Goal: Information Seeking & Learning: Learn about a topic

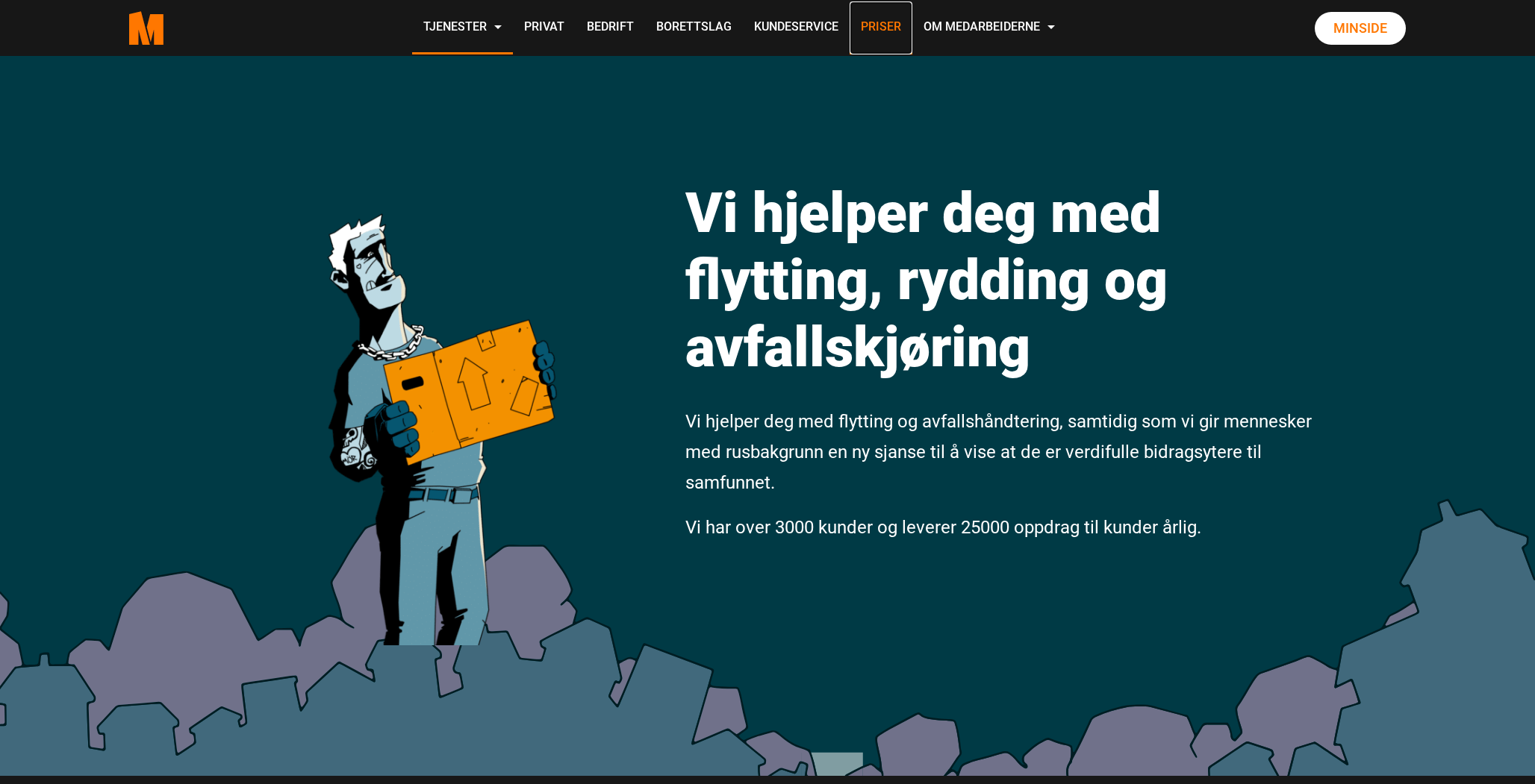
click at [891, 30] on link "Priser" at bounding box center [881, 28] width 63 height 53
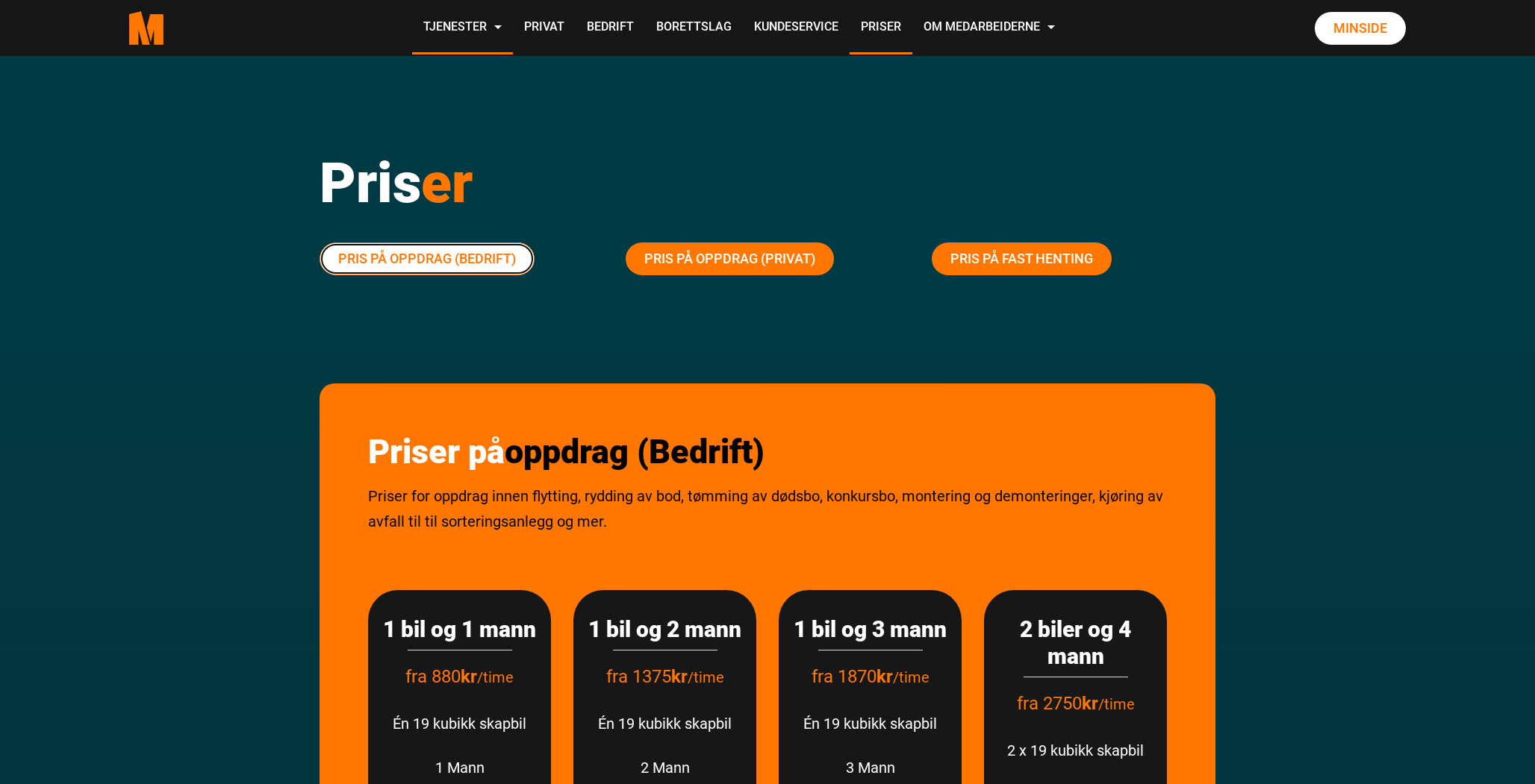
click at [443, 268] on link "Pris på oppdrag (Bedrift)" at bounding box center [427, 258] width 215 height 33
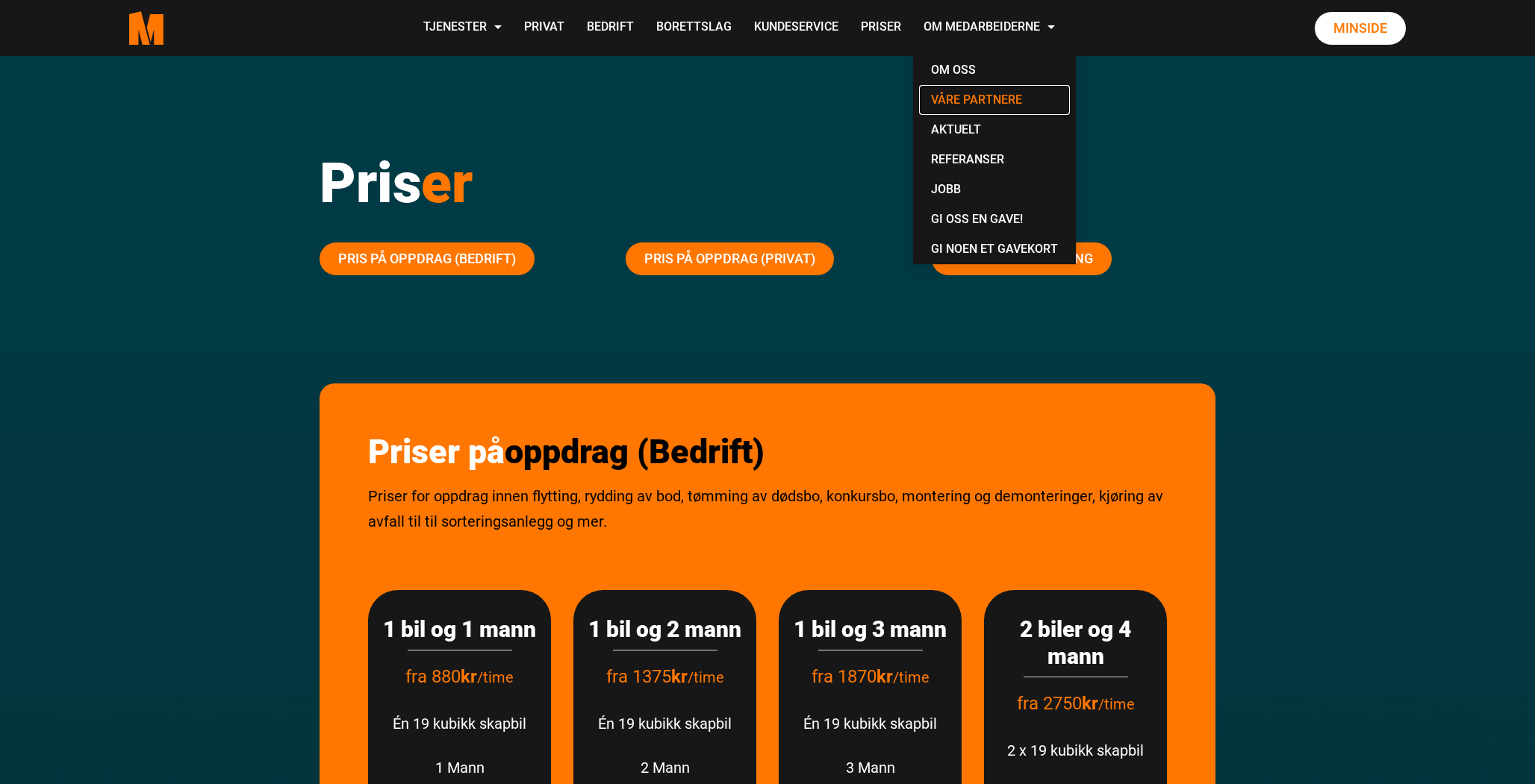
click at [956, 97] on link "Våre partnere" at bounding box center [995, 99] width 151 height 30
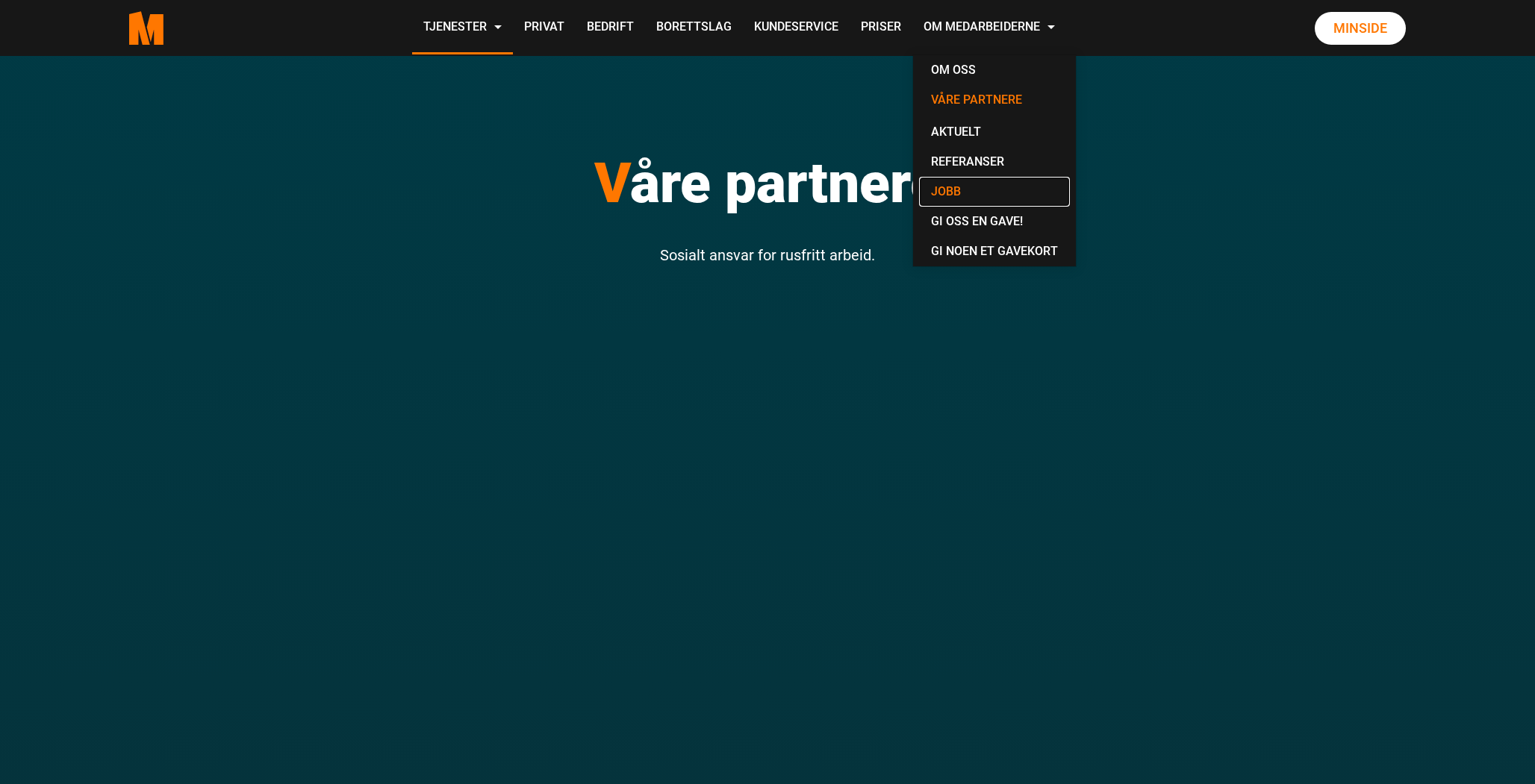
click at [949, 188] on link "Jobb" at bounding box center [995, 191] width 151 height 30
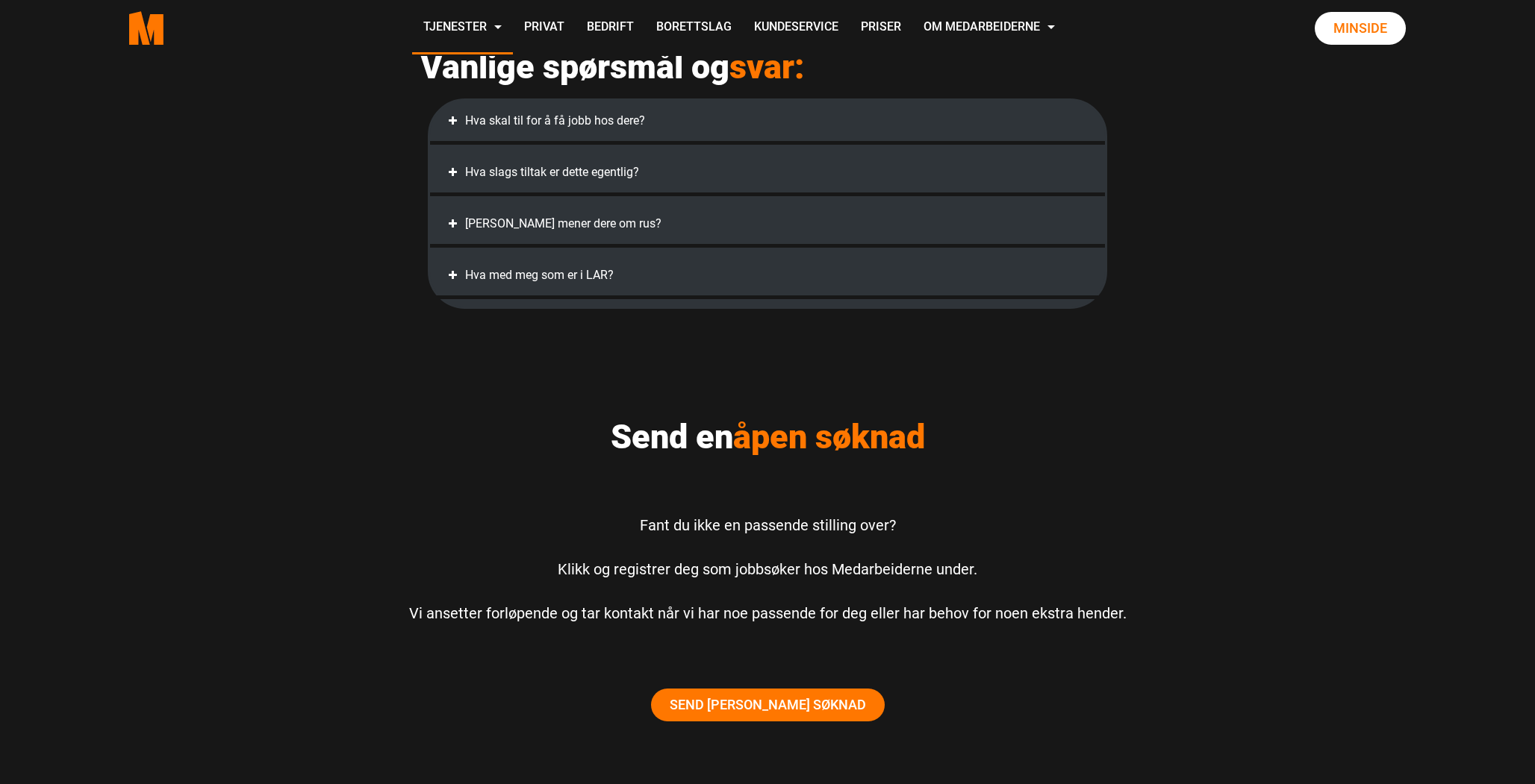
scroll to position [835, 0]
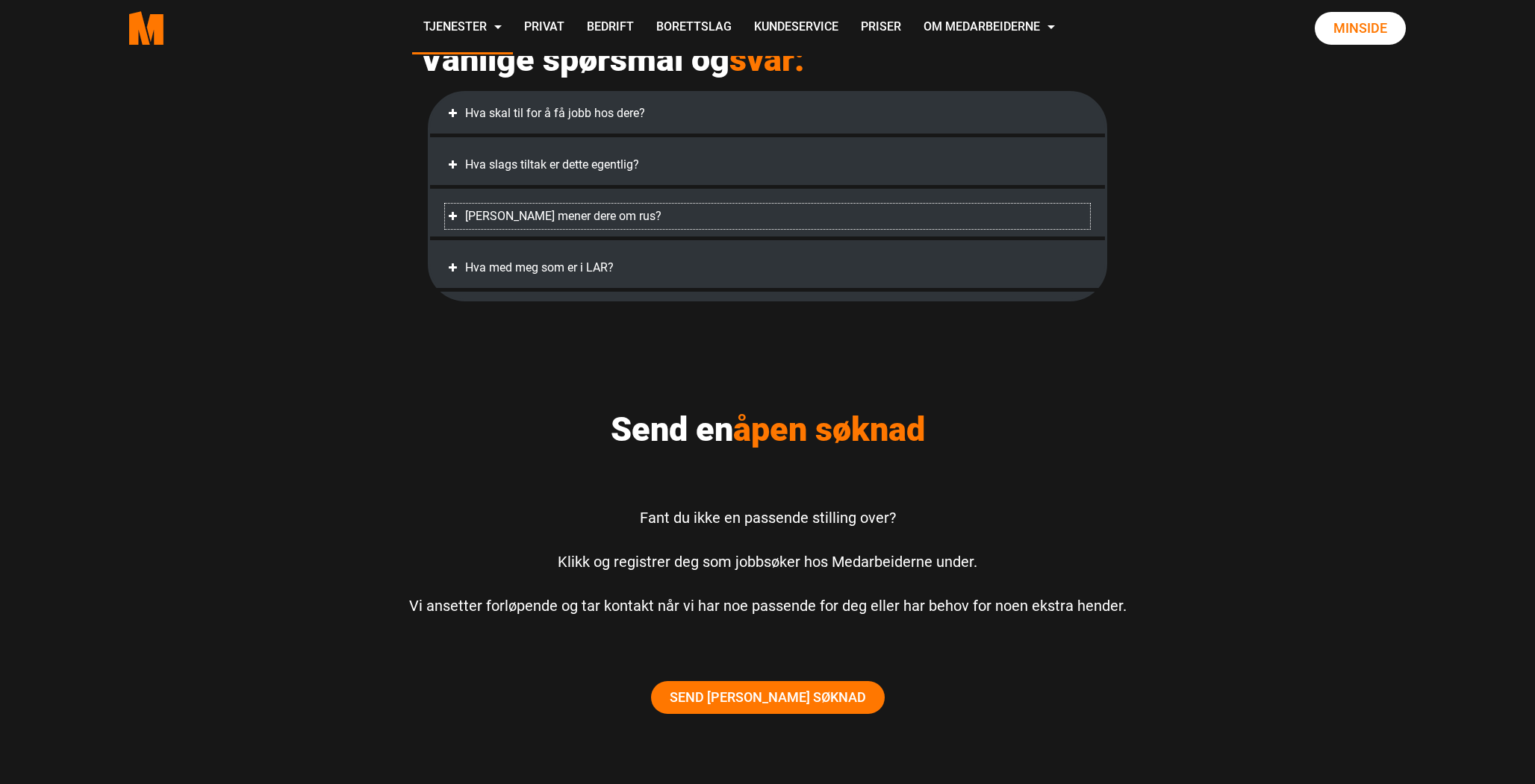
click at [502, 229] on div "Hva mener dere om rus?" at bounding box center [768, 216] width 645 height 25
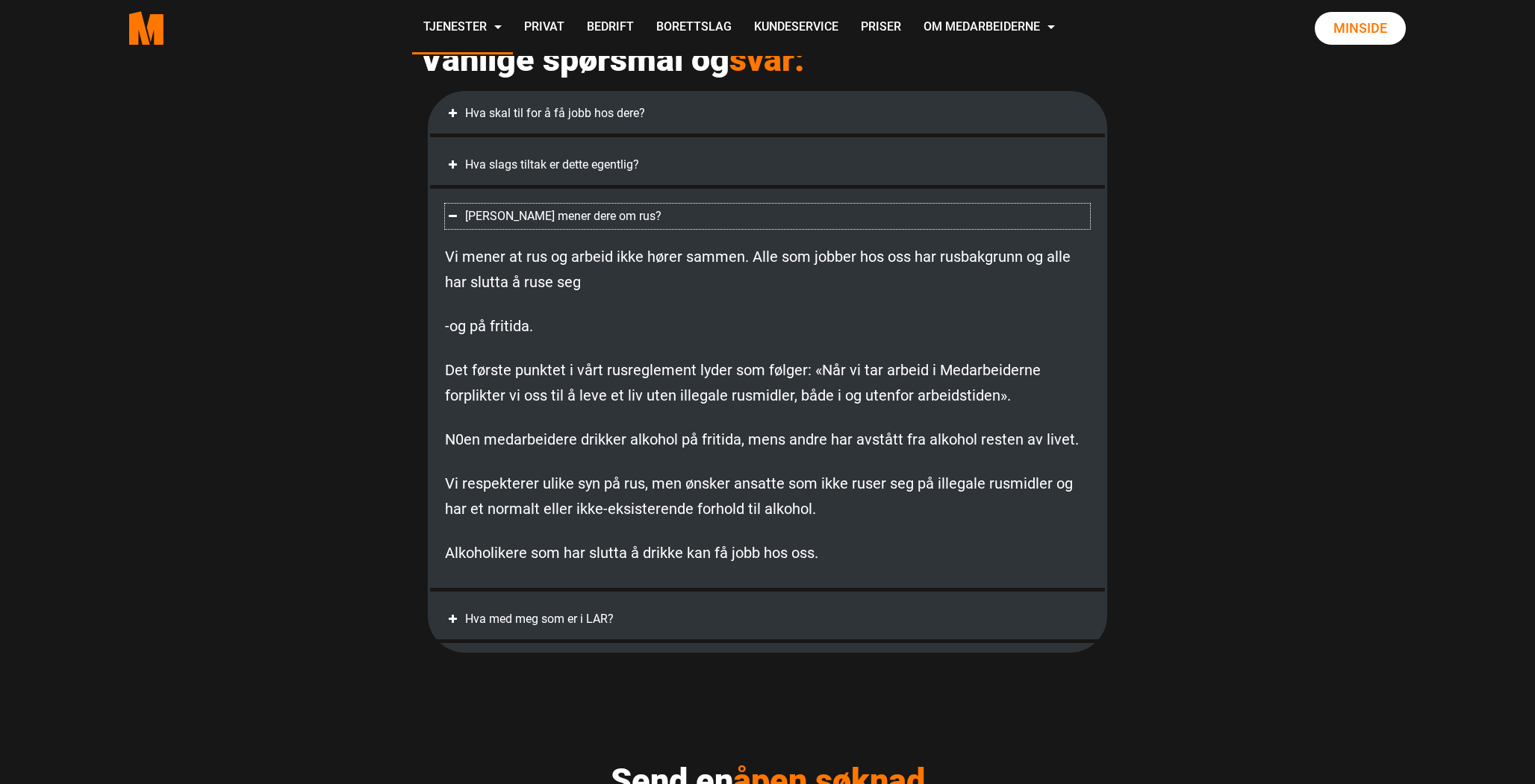
click at [504, 229] on div "Hva mener dere om rus?" at bounding box center [768, 216] width 645 height 25
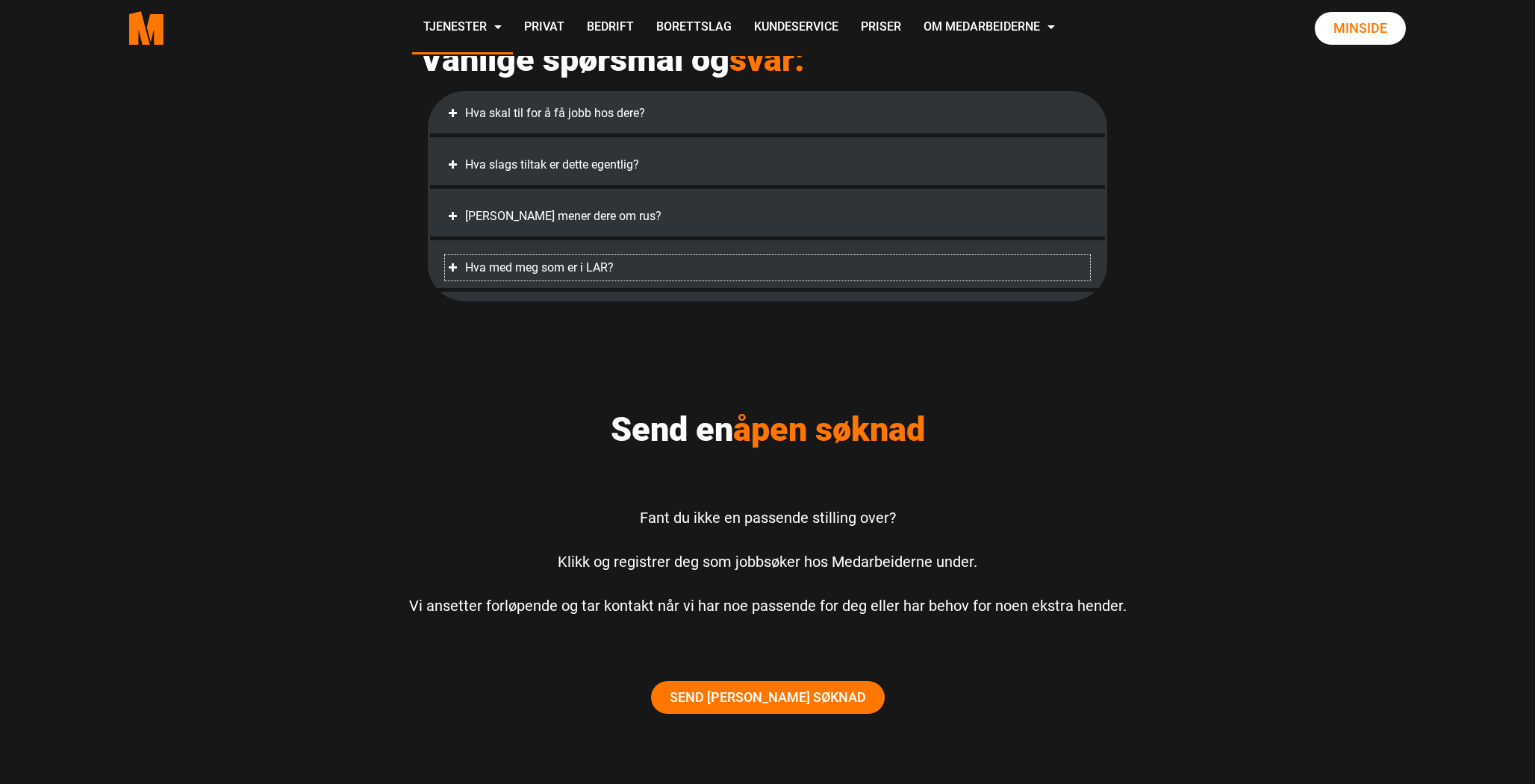
click at [496, 281] on div "Hva med meg som er i LAR?" at bounding box center [768, 267] width 645 height 25
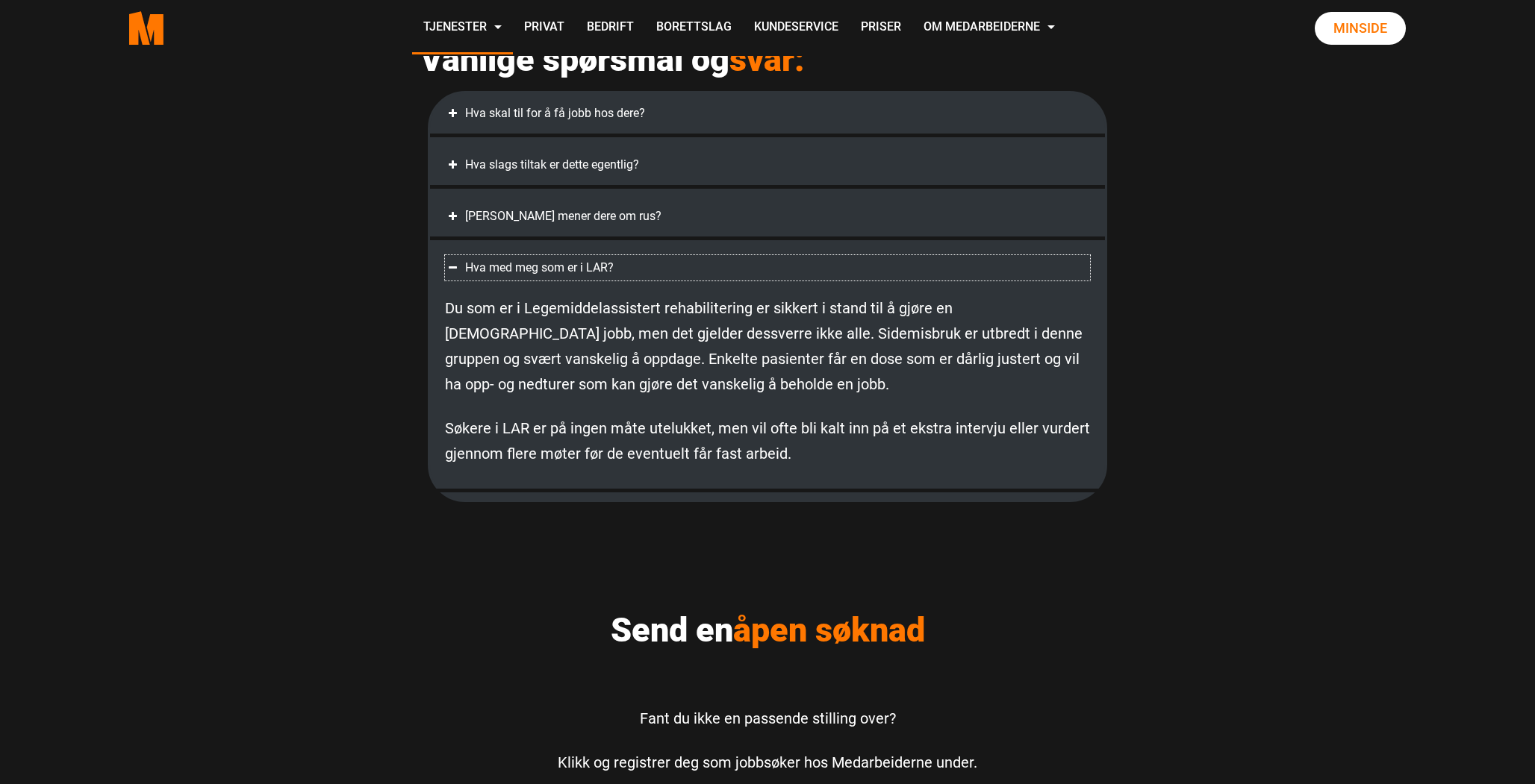
click at [522, 281] on div "Hva med meg som er i LAR?" at bounding box center [768, 267] width 645 height 25
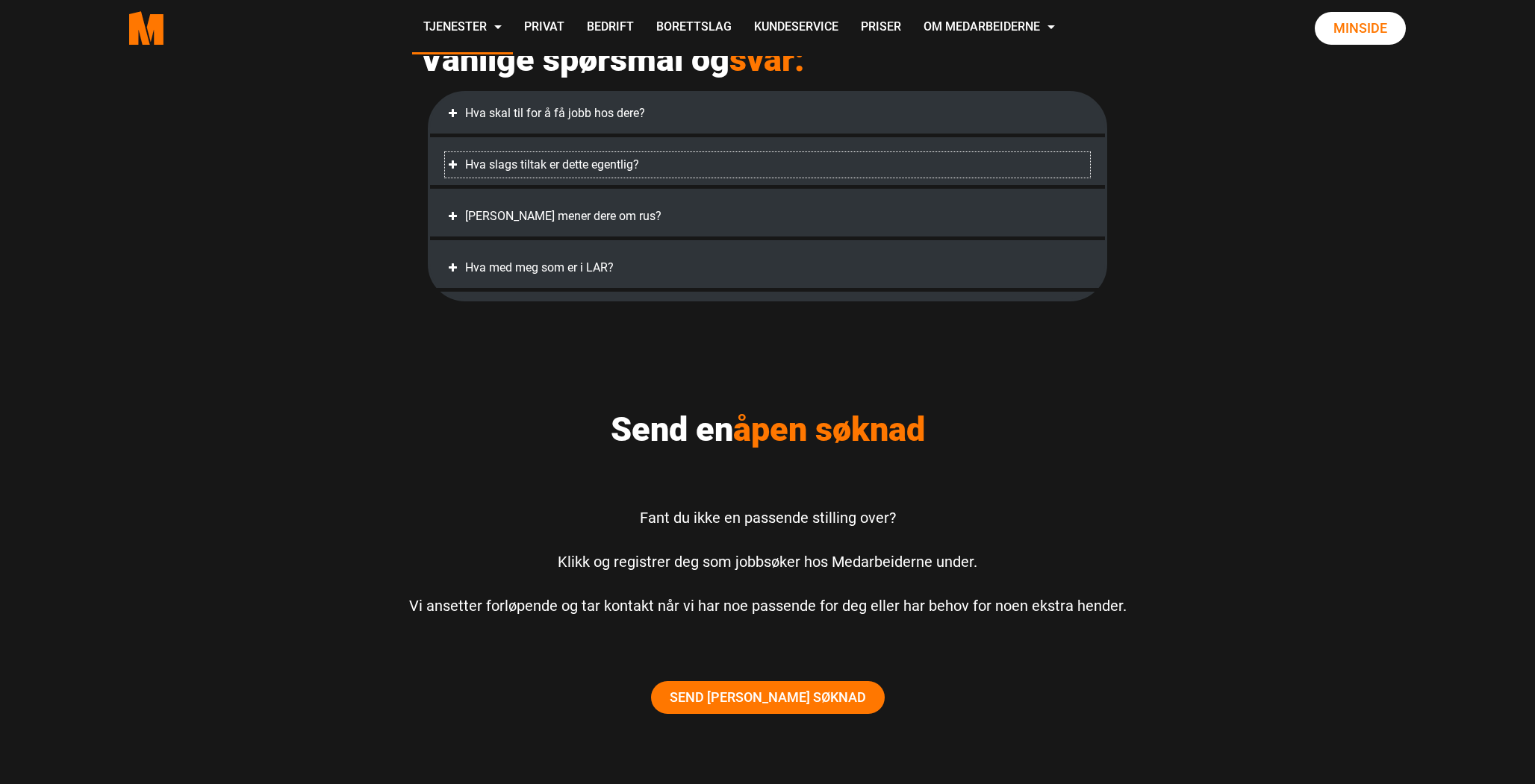
click at [533, 178] on div "Hva slags tiltak er dette egentlig?" at bounding box center [768, 164] width 645 height 25
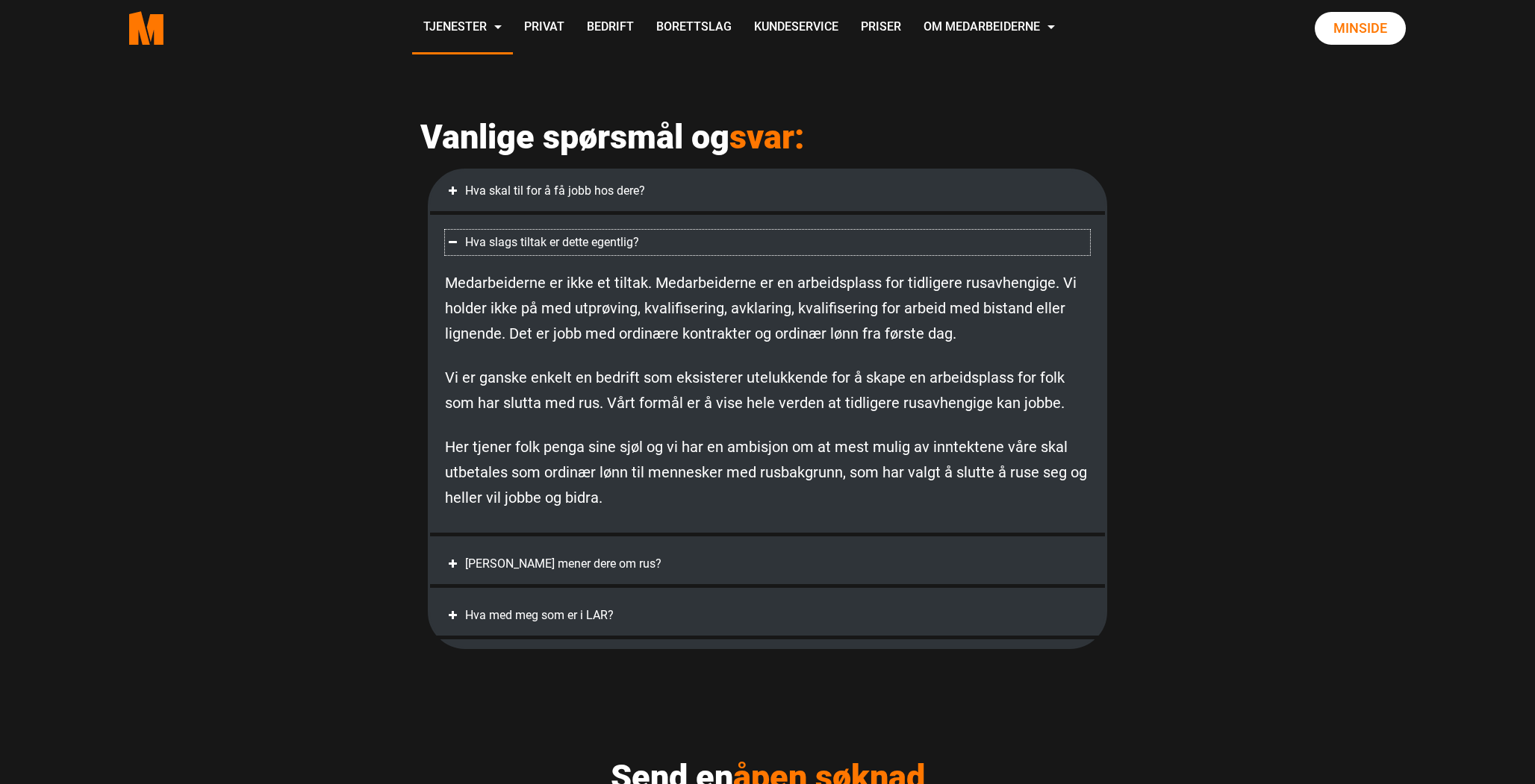
scroll to position [688, 0]
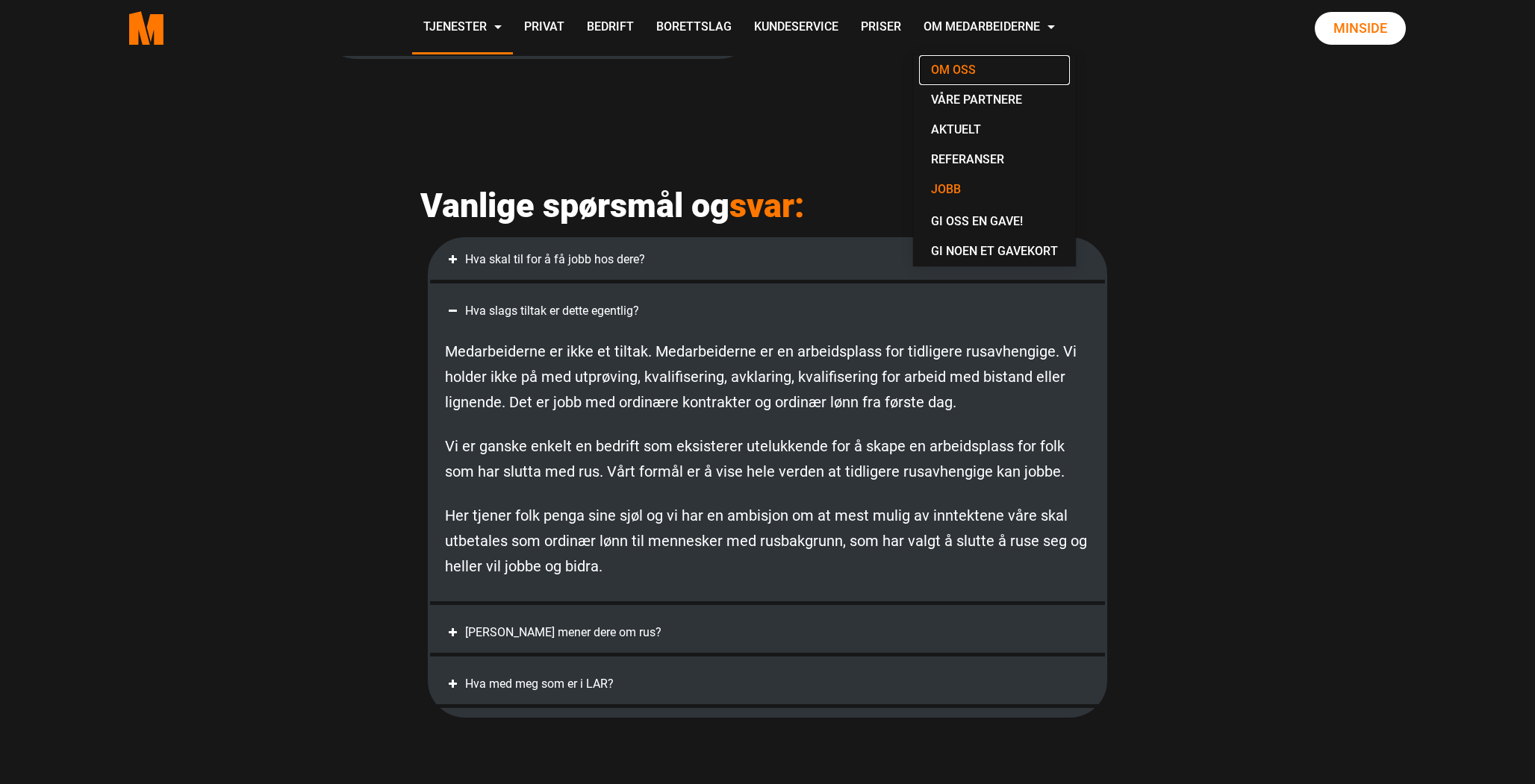
click at [967, 74] on link "Om oss" at bounding box center [995, 70] width 151 height 30
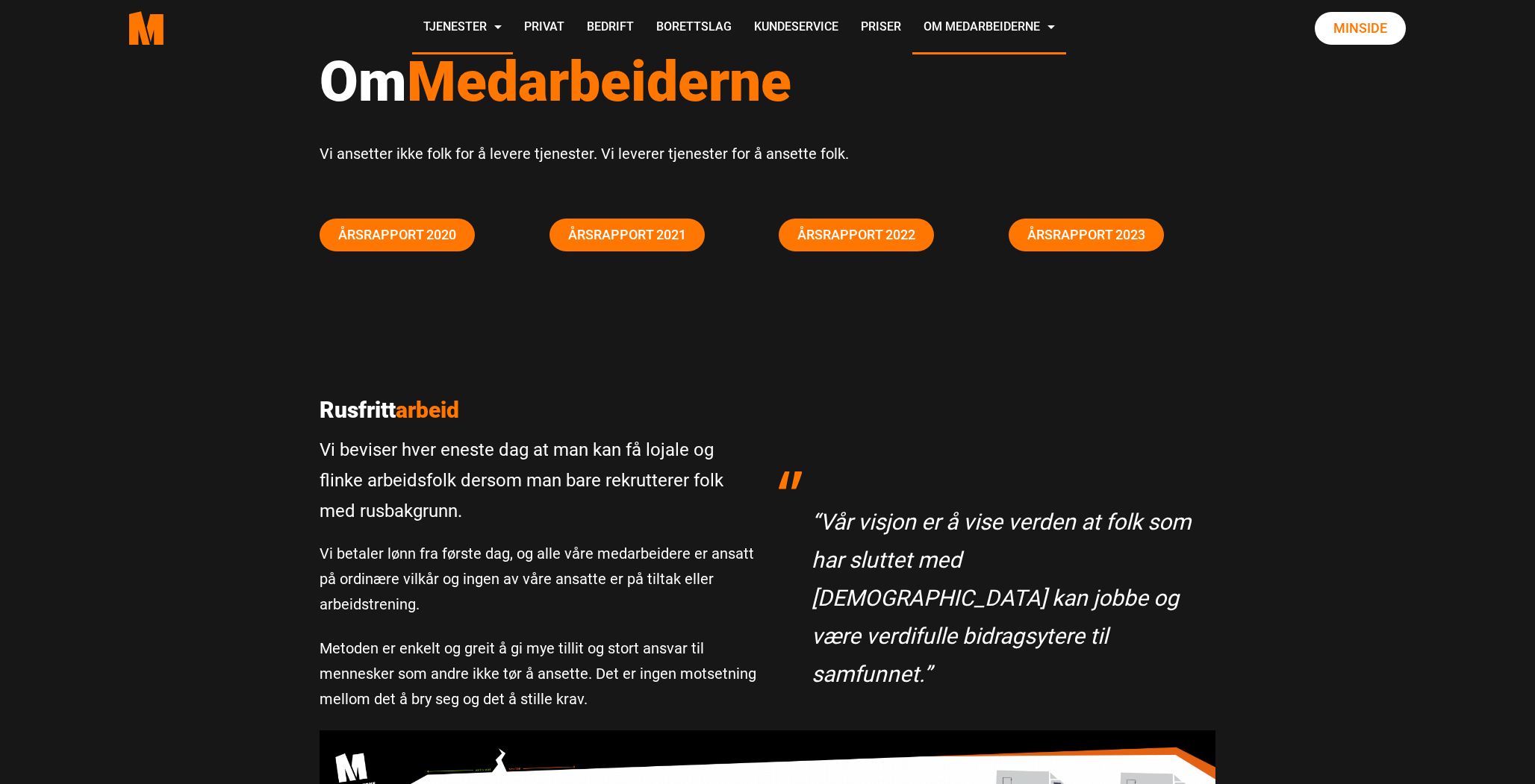
scroll to position [108, 0]
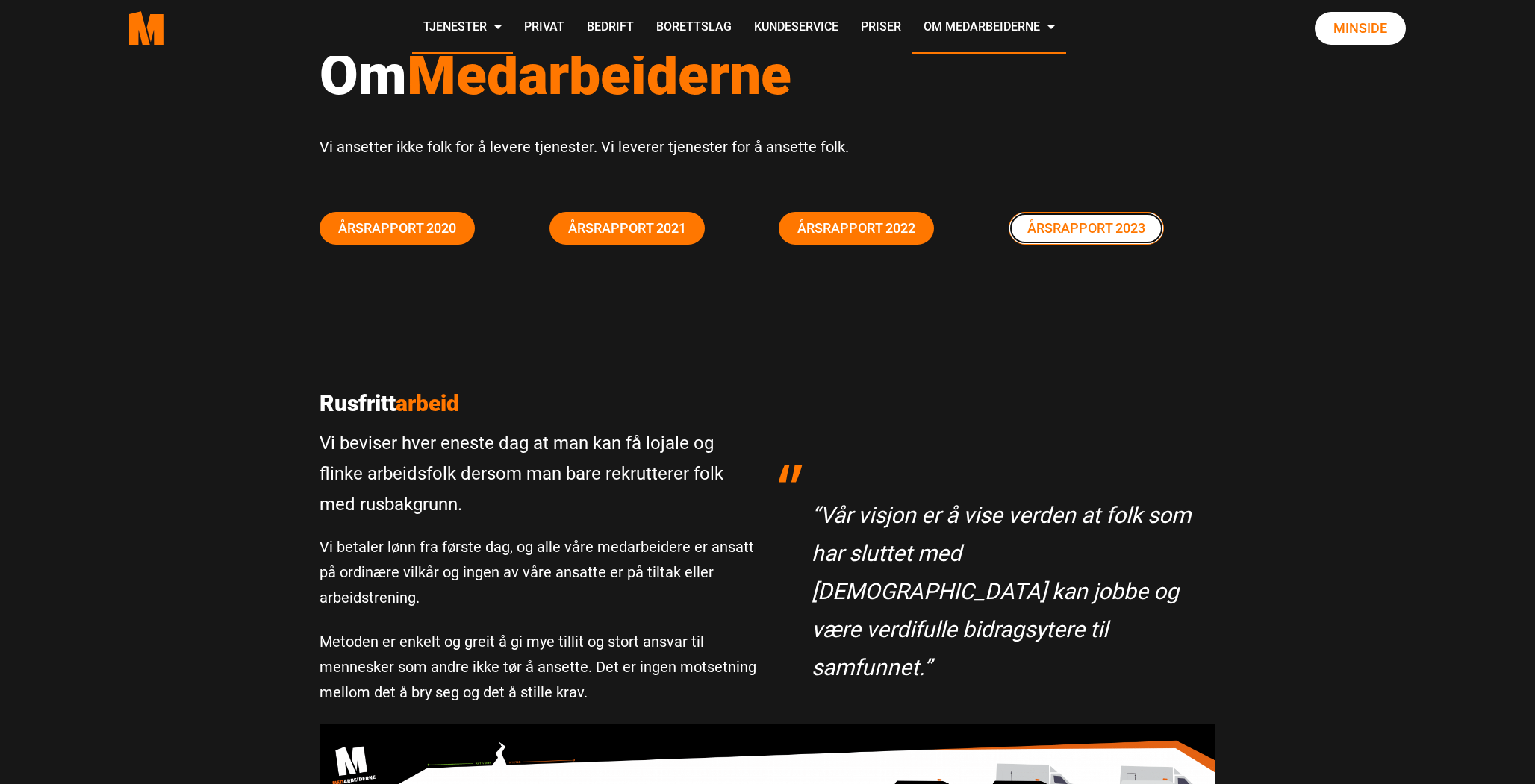
click at [1109, 240] on link "Årsrapport 2023" at bounding box center [1087, 228] width 156 height 33
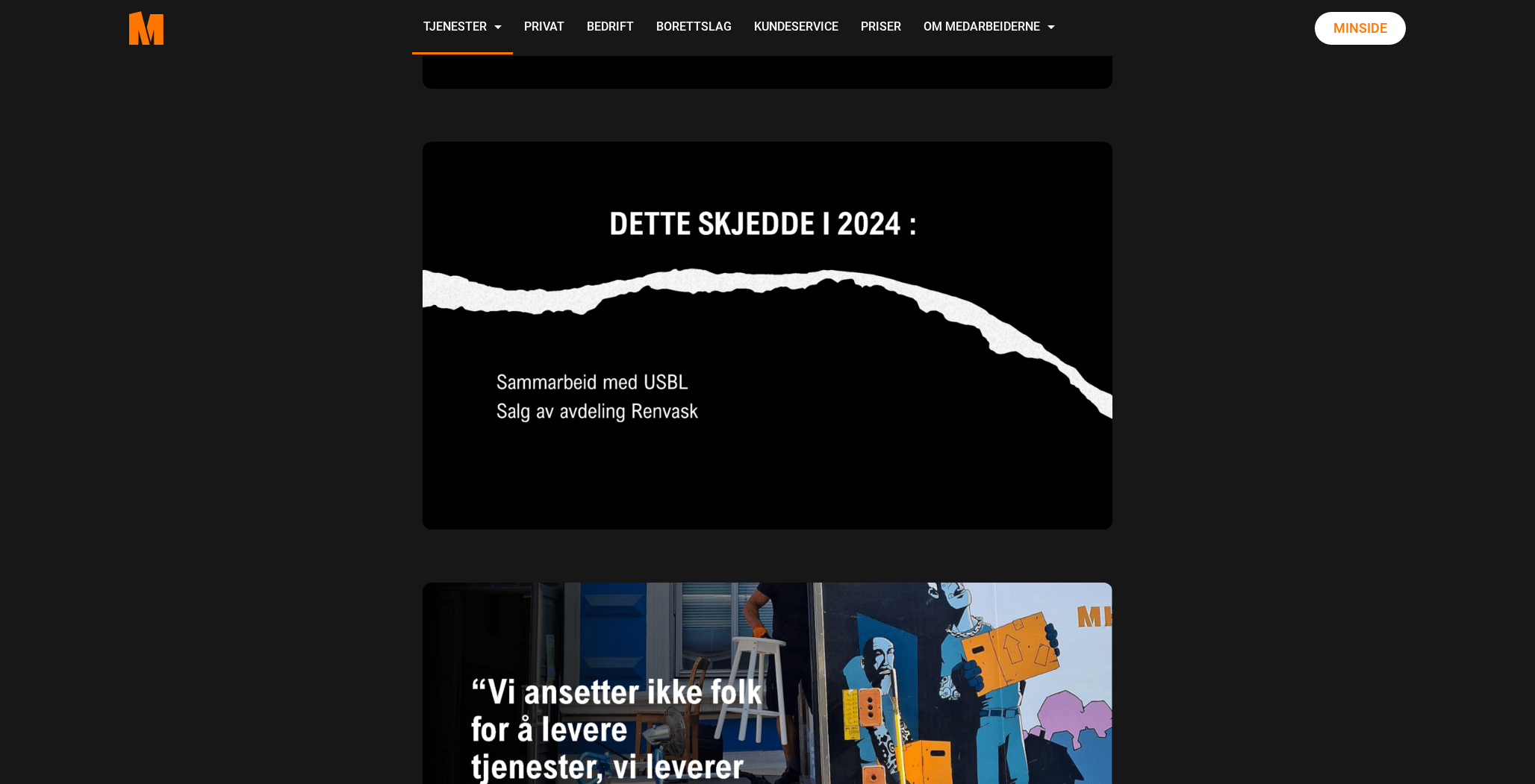
scroll to position [3767, 0]
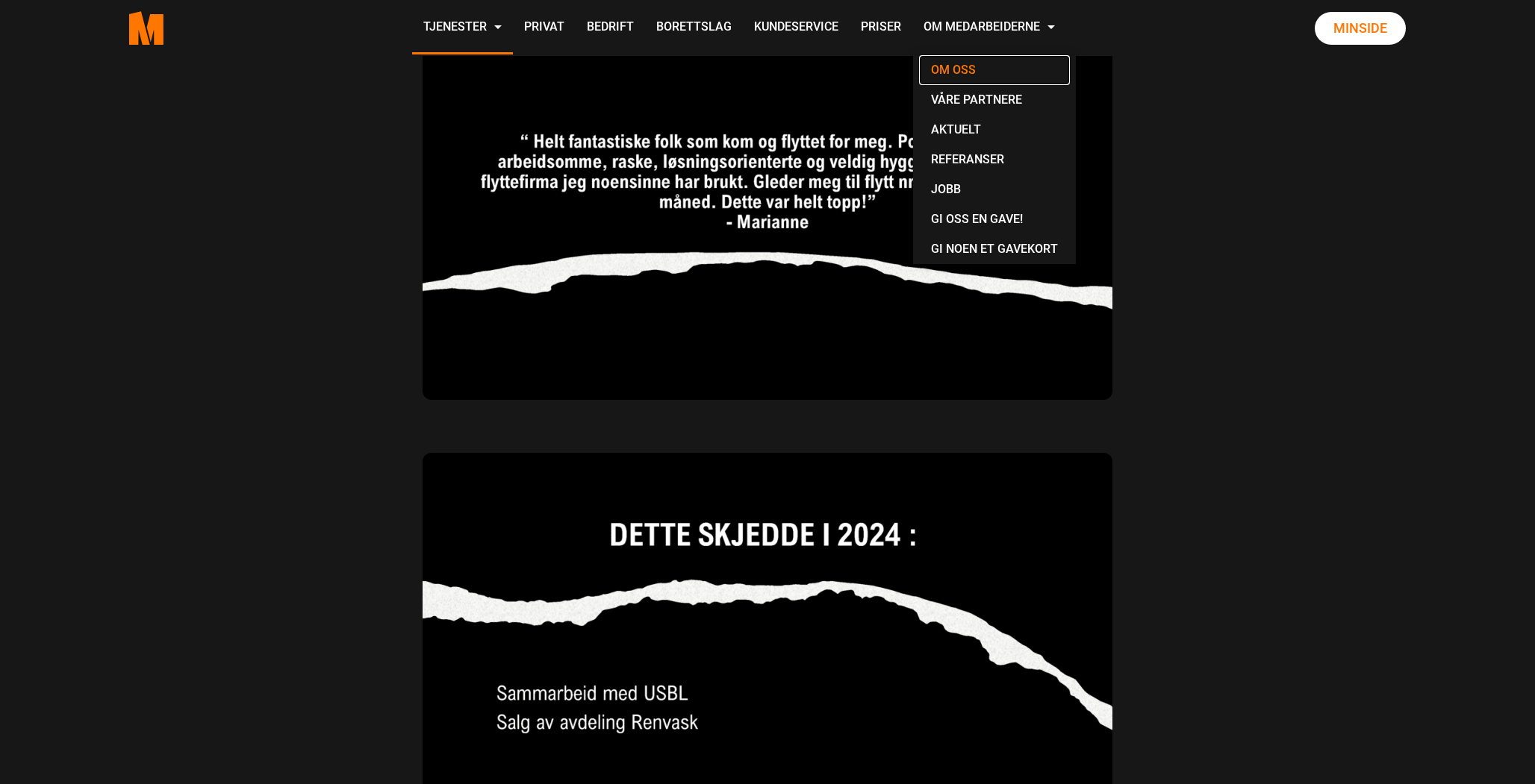
click at [964, 80] on link "Om oss" at bounding box center [995, 70] width 151 height 30
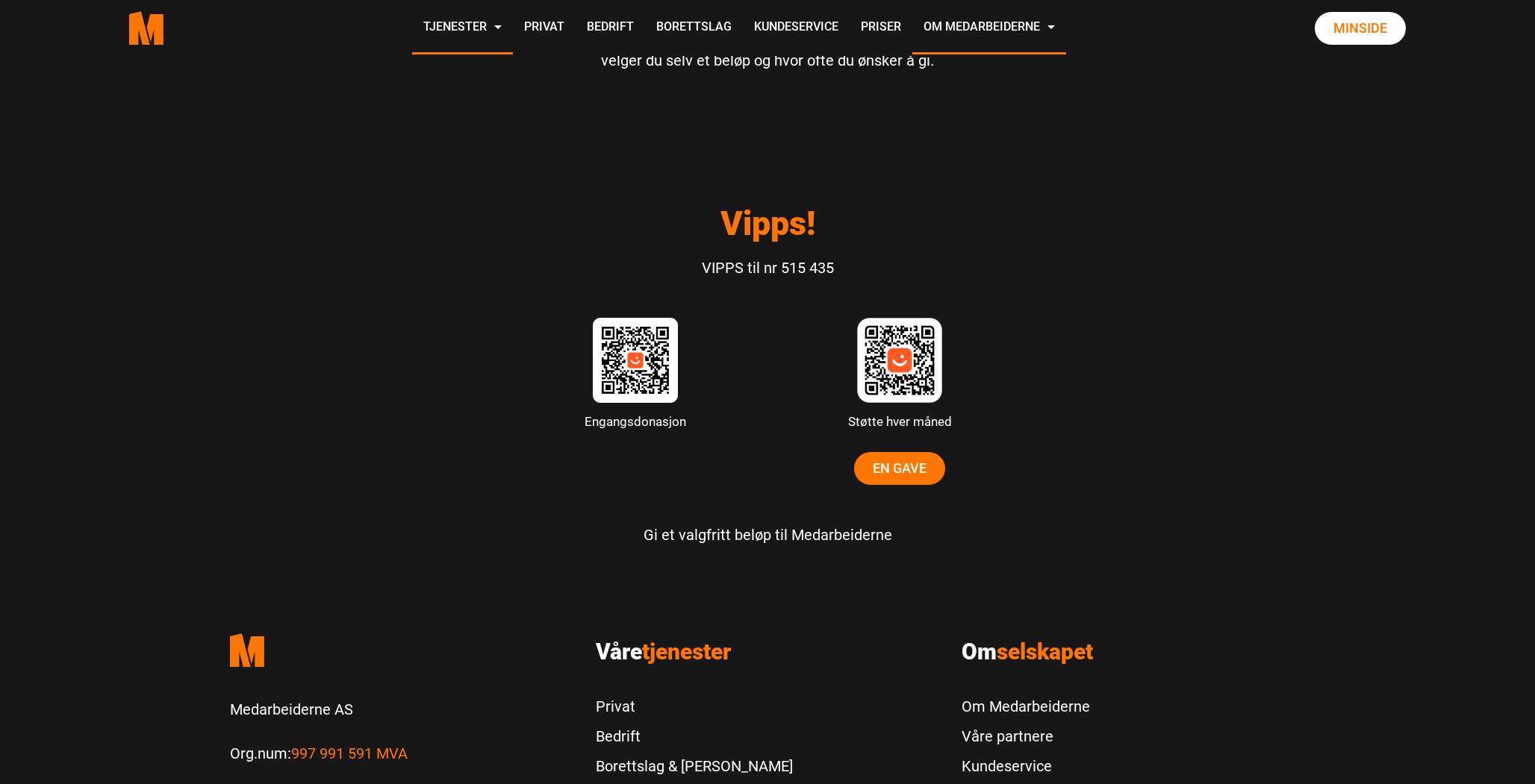
scroll to position [4266, 0]
